Goal: Find specific page/section: Find specific page/section

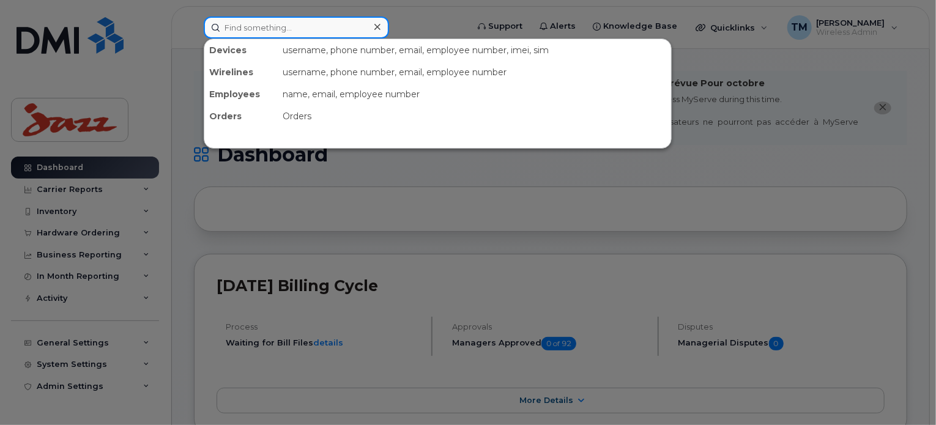
click at [299, 21] on input at bounding box center [296, 28] width 185 height 22
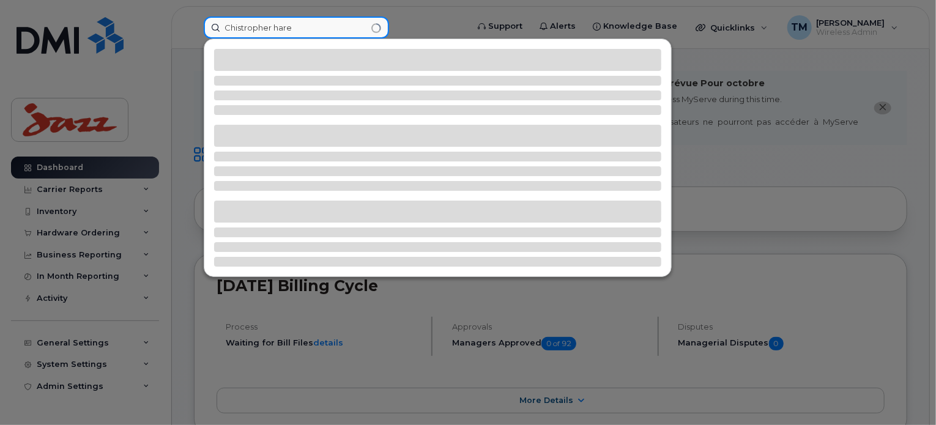
click at [294, 19] on input "Chistropher hare" at bounding box center [296, 28] width 185 height 22
drag, startPoint x: 296, startPoint y: 26, endPoint x: 196, endPoint y: 29, distance: 100.3
click at [196, 29] on div "Chistropher hare" at bounding box center [331, 28] width 275 height 22
type input "[PERSON_NAME]"
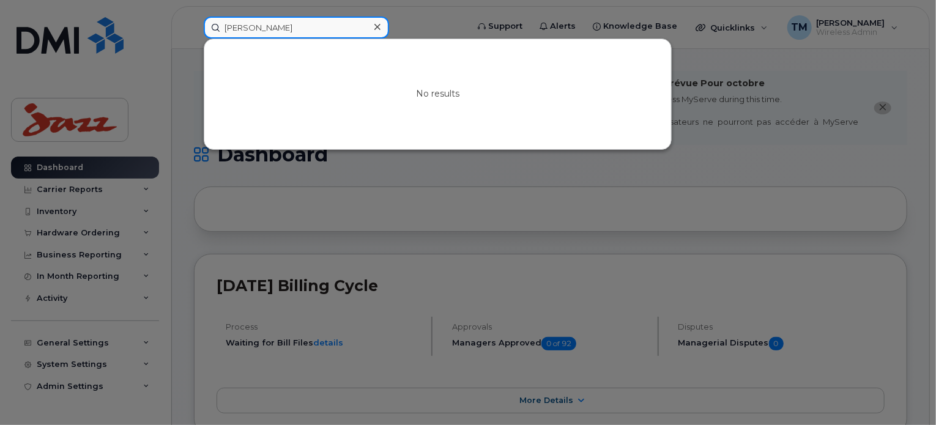
drag, startPoint x: 296, startPoint y: 26, endPoint x: 207, endPoint y: 36, distance: 89.8
click at [207, 36] on input "[PERSON_NAME]" at bounding box center [296, 28] width 185 height 22
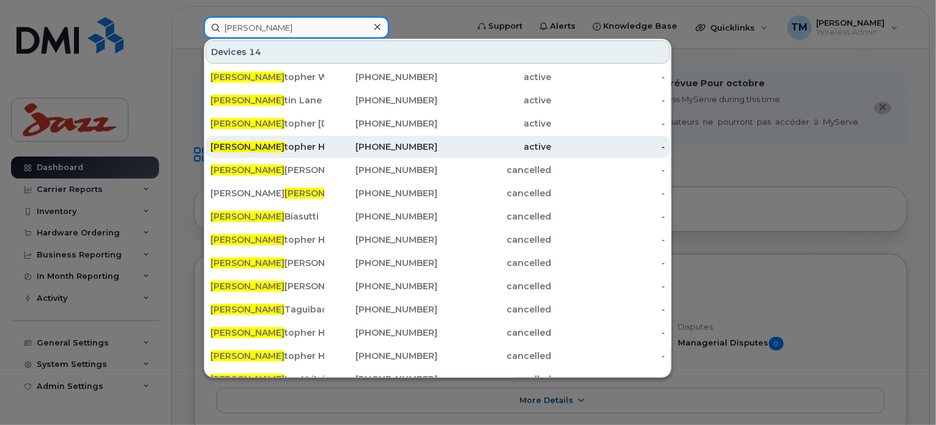
type input "[PERSON_NAME]"
click at [272, 143] on div "[PERSON_NAME] topher [PERSON_NAME]" at bounding box center [267, 147] width 114 height 12
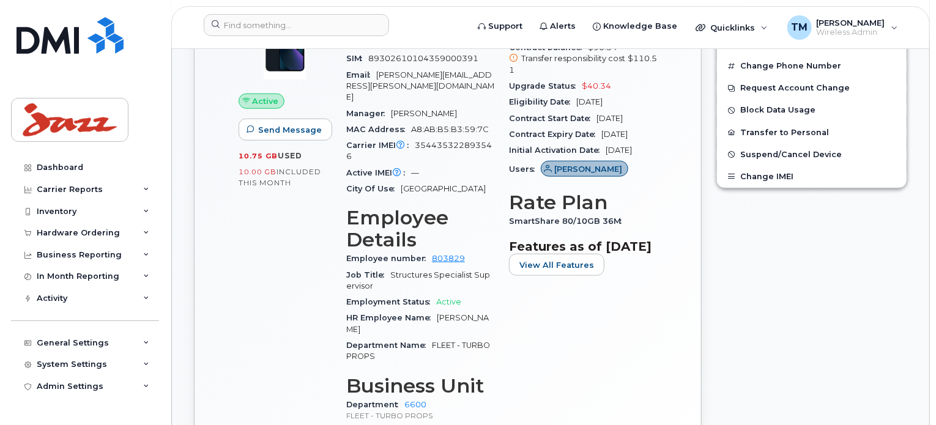
scroll to position [454, 0]
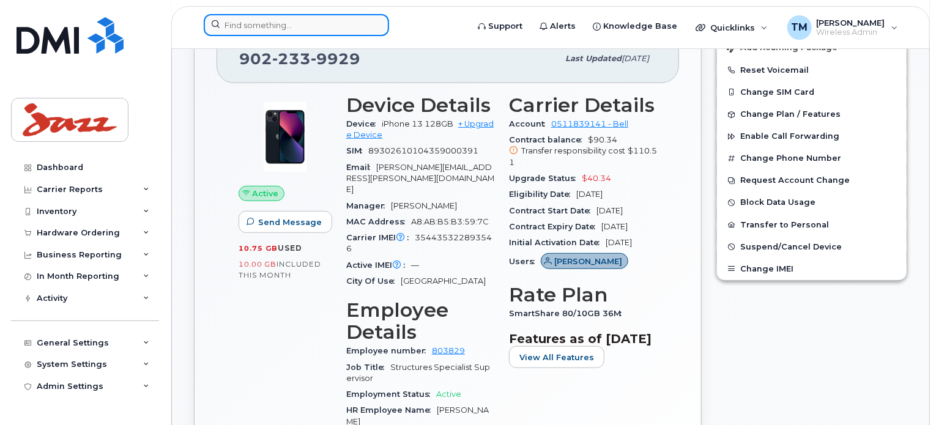
click at [299, 21] on input at bounding box center [296, 25] width 185 height 22
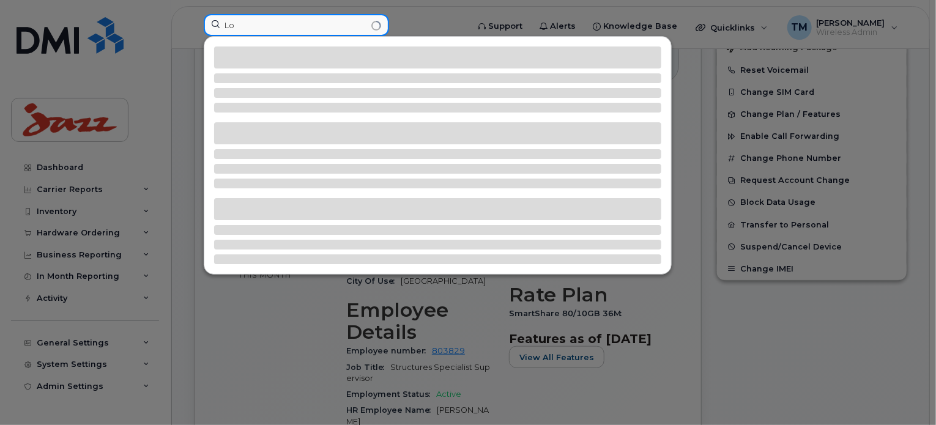
type input "L"
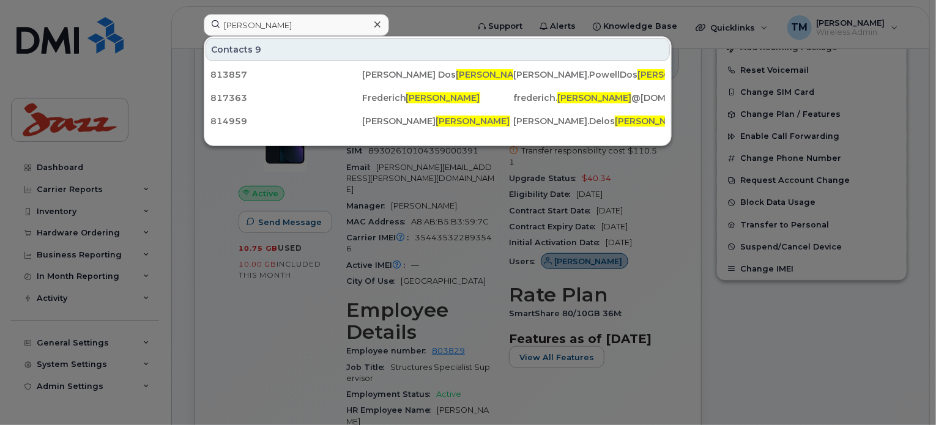
drag, startPoint x: 301, startPoint y: 11, endPoint x: 272, endPoint y: 19, distance: 30.4
click at [276, 19] on div "Santos Contacts 9 813857 Douglas Powell Dos Santos Douglas.PowellDos Santos @fl…" at bounding box center [331, 27] width 275 height 27
drag, startPoint x: 269, startPoint y: 24, endPoint x: 168, endPoint y: 26, distance: 101.0
click at [194, 26] on div "Santos Contacts 9 813857 Douglas Powell Dos Santos Douglas.PowellDos Santos @fl…" at bounding box center [331, 27] width 275 height 27
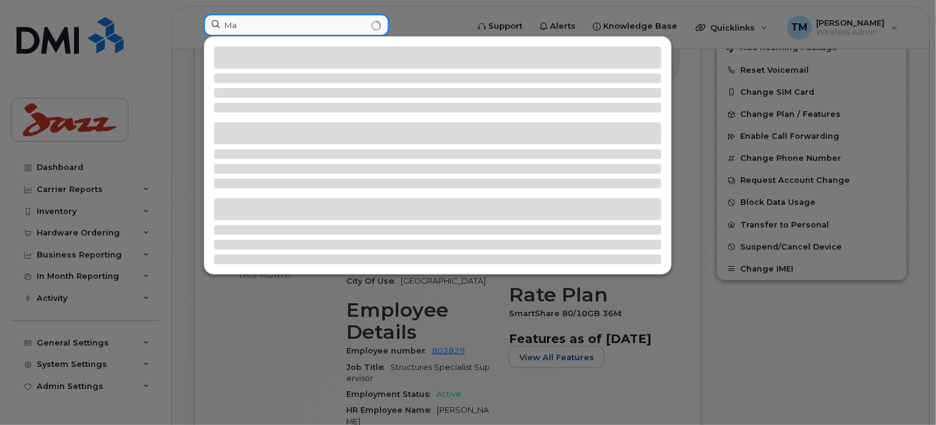
type input "M"
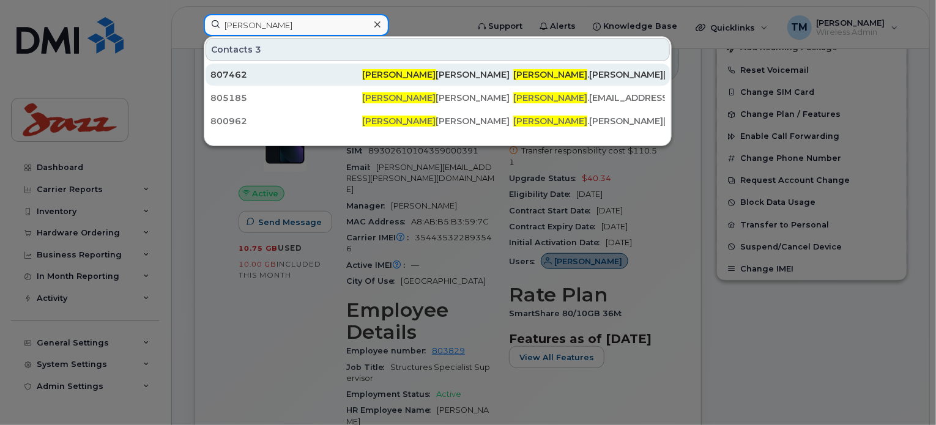
type input "cory"
click at [398, 72] on div "Cory Barnes" at bounding box center [438, 75] width 152 height 12
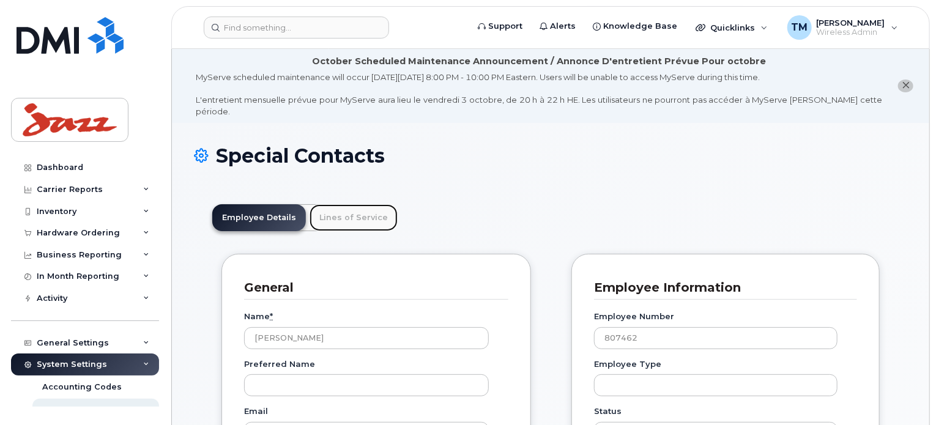
click at [337, 206] on link "Lines of Service" at bounding box center [354, 217] width 88 height 27
